Goal: Task Accomplishment & Management: Manage account settings

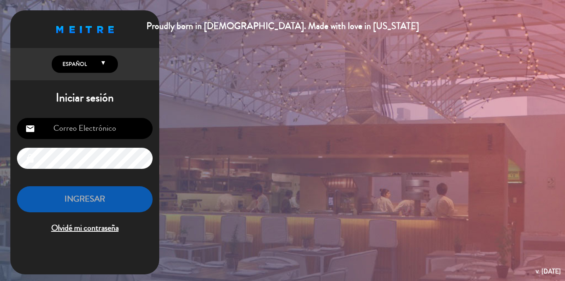
type input "[EMAIL_ADDRESS][DOMAIN_NAME]"
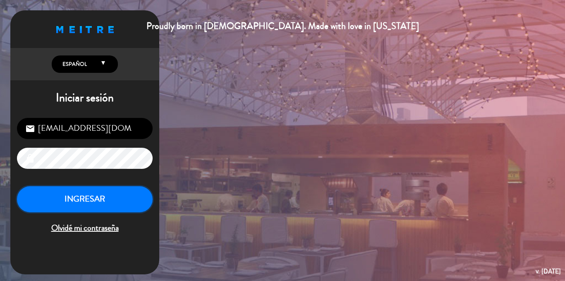
click at [134, 196] on button "INGRESAR" at bounding box center [85, 199] width 136 height 26
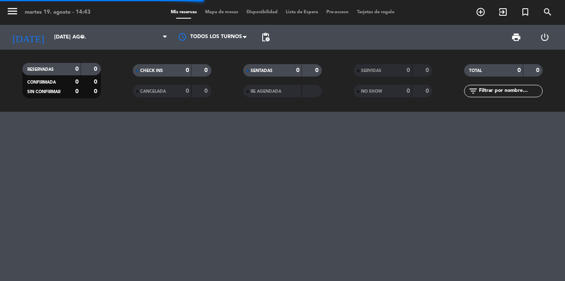
click at [134, 196] on div "menu martes 19. agosto - 14:43 Mis reservas Mapa de mesas Disponibilidad Lista …" at bounding box center [282, 140] width 565 height 281
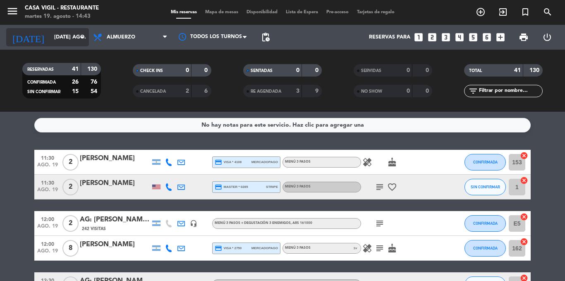
click at [67, 31] on input "[DATE] ago." at bounding box center [85, 37] width 70 height 14
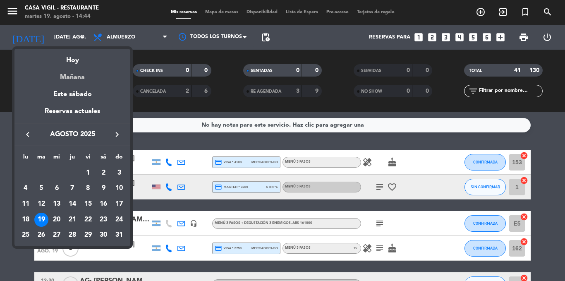
click at [82, 79] on div "Mañana" at bounding box center [72, 74] width 116 height 17
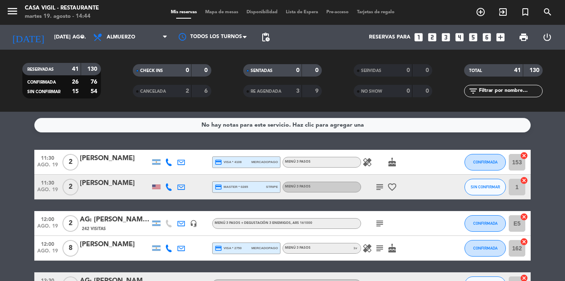
type input "mié. 20 ago."
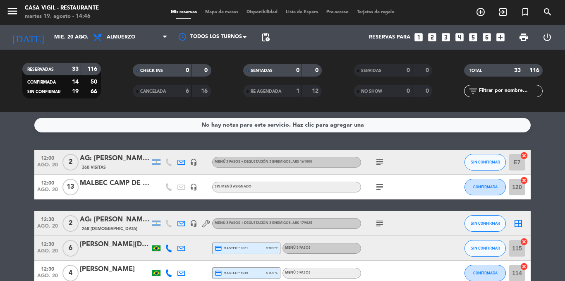
click at [139, 139] on div "No hay notas para este servicio. Haz clic para agregar una 12:00 ago. 20 2 AG: …" at bounding box center [282, 196] width 565 height 169
click at [527, 35] on span "print" at bounding box center [524, 37] width 10 height 10
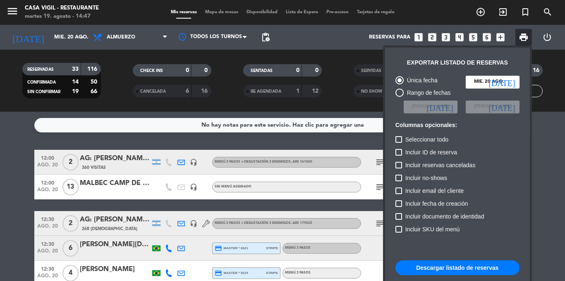
click at [511, 235] on div "Incluir SKU del menú" at bounding box center [458, 230] width 124 height 13
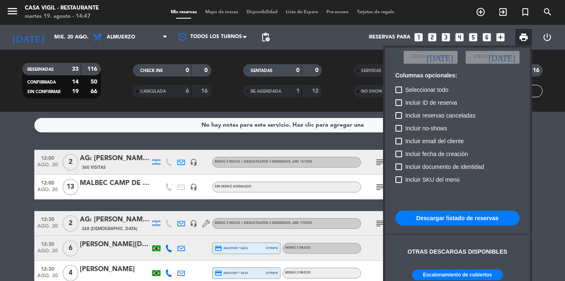
scroll to position [50, 0]
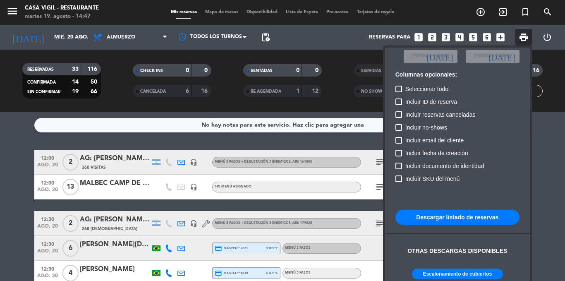
click at [465, 274] on button "Escalonamiento de cubiertos" at bounding box center [457, 274] width 91 height 11
